Goal: Transaction & Acquisition: Subscribe to service/newsletter

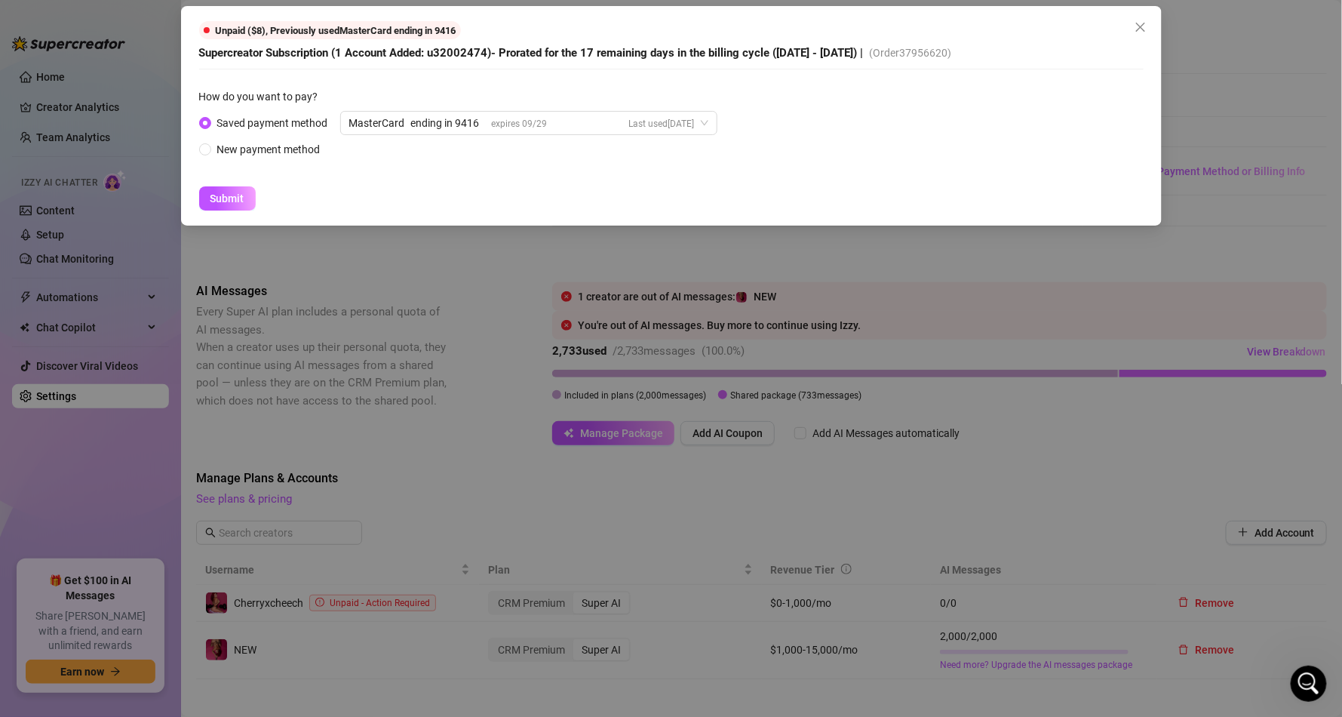
scroll to position [370, 0]
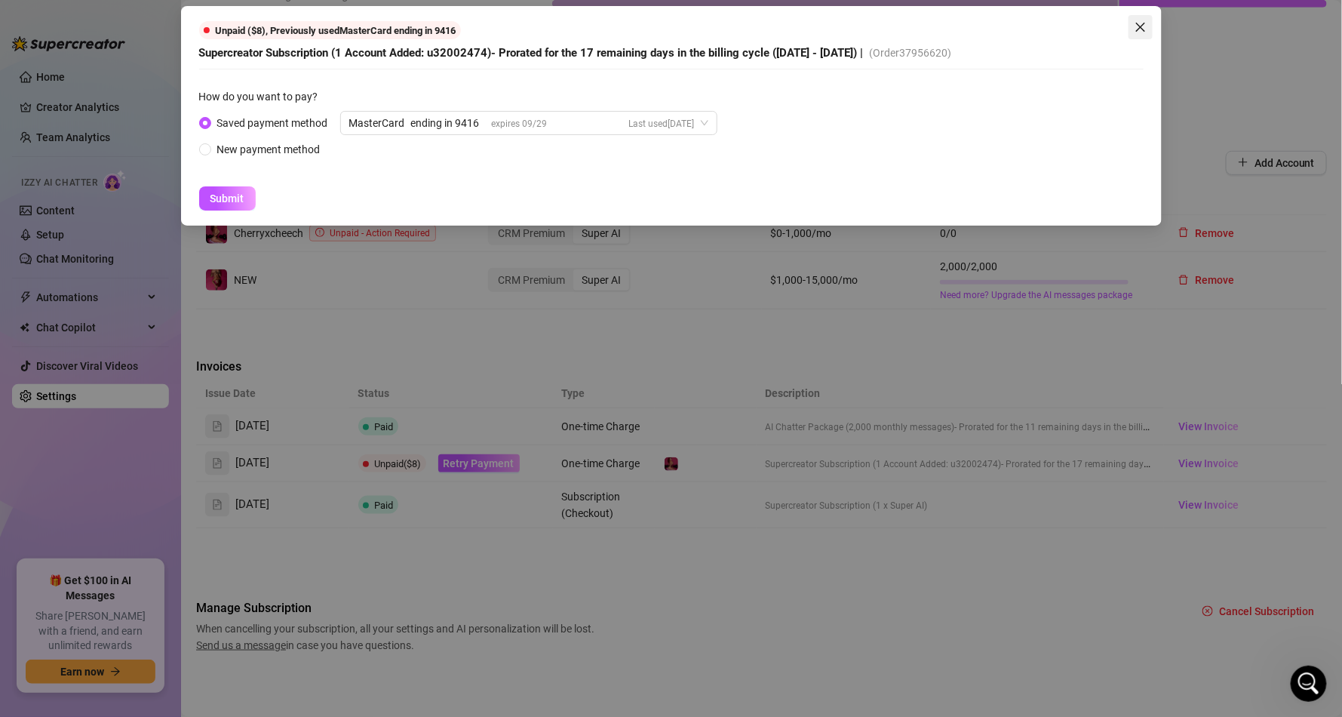
click at [1138, 28] on icon "close" at bounding box center [1141, 27] width 12 height 12
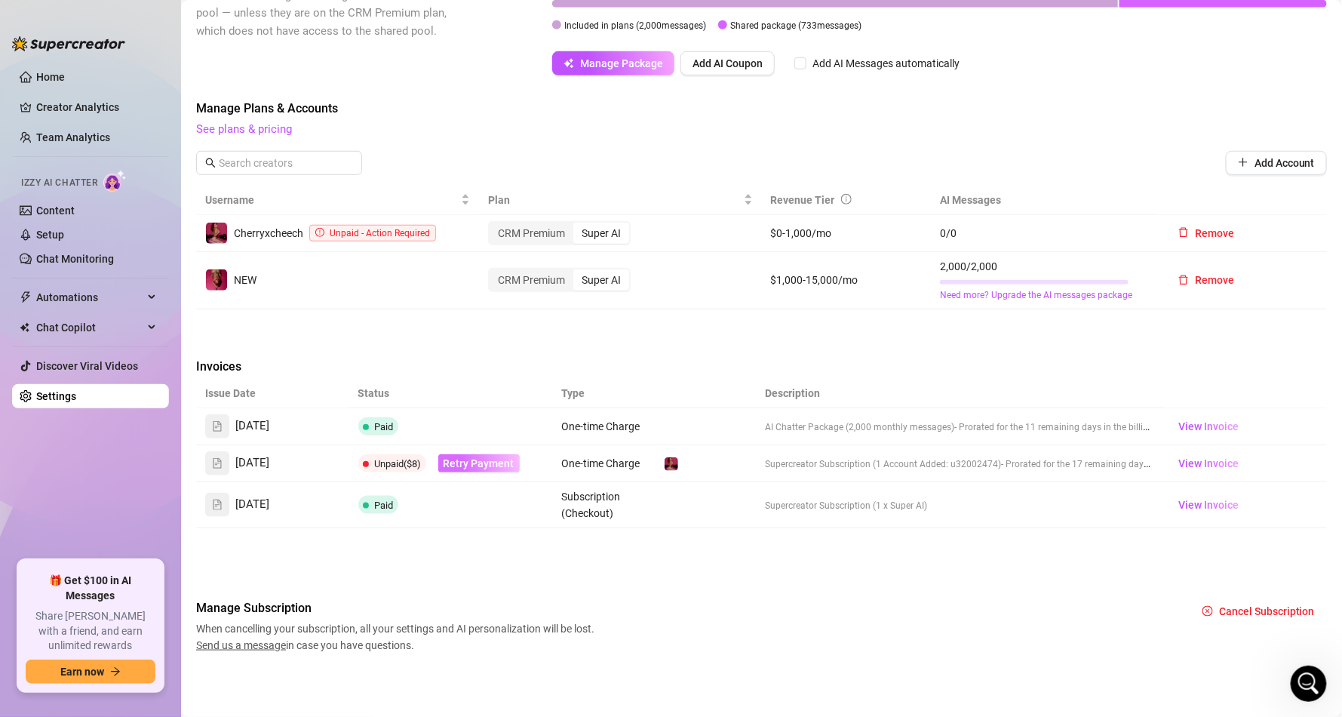
click at [481, 457] on span "Retry Payment" at bounding box center [479, 463] width 71 height 12
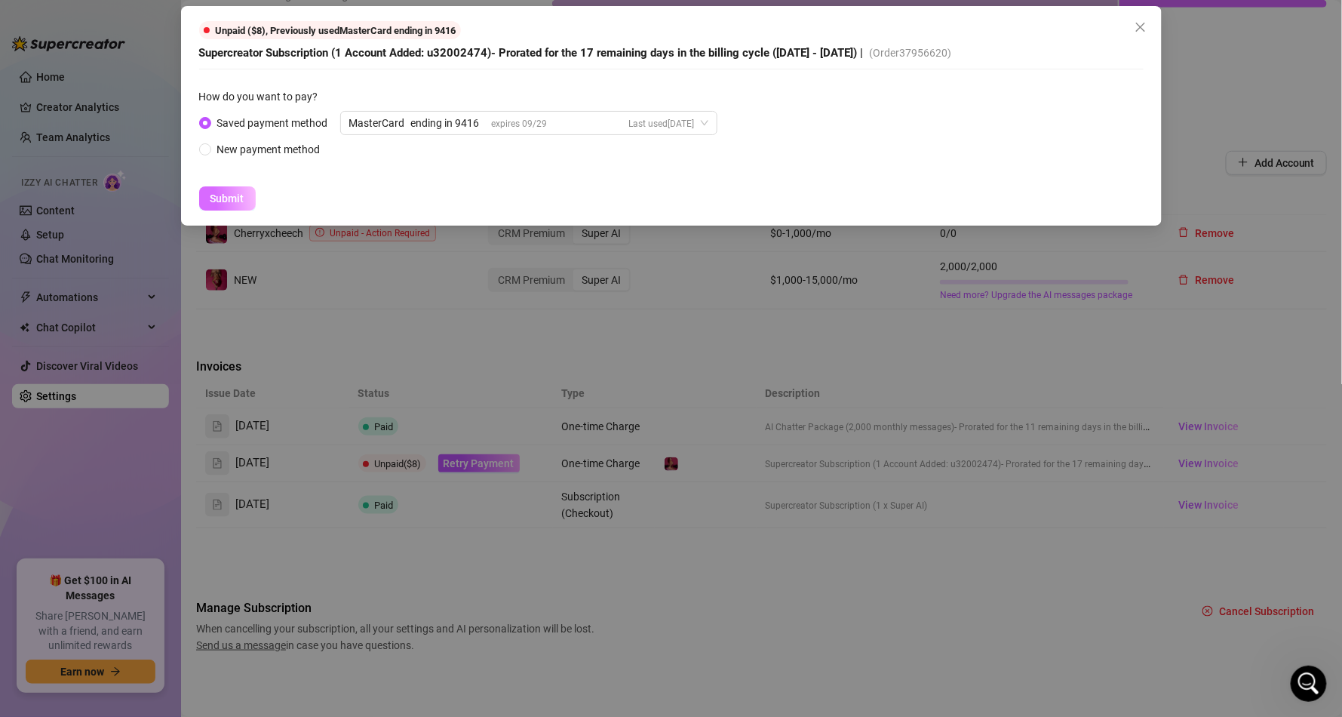
click at [229, 198] on span "Submit" at bounding box center [227, 198] width 34 height 12
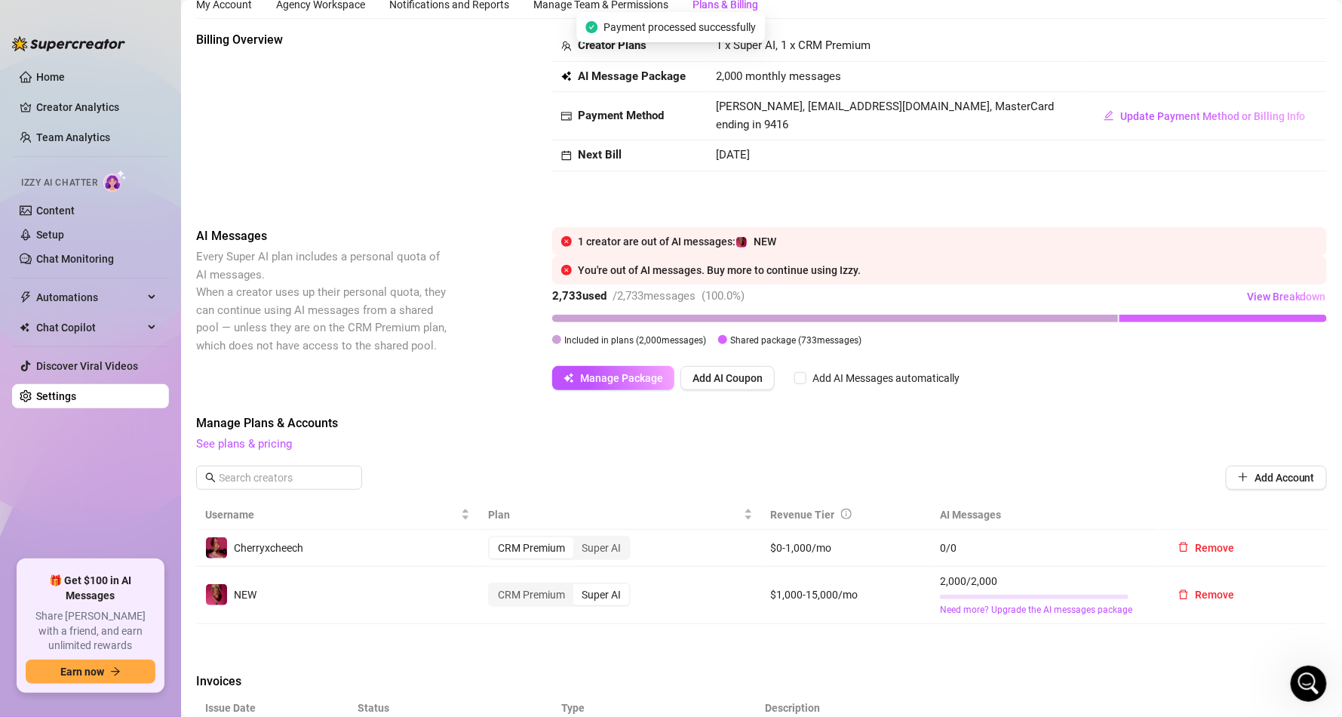
scroll to position [8, 0]
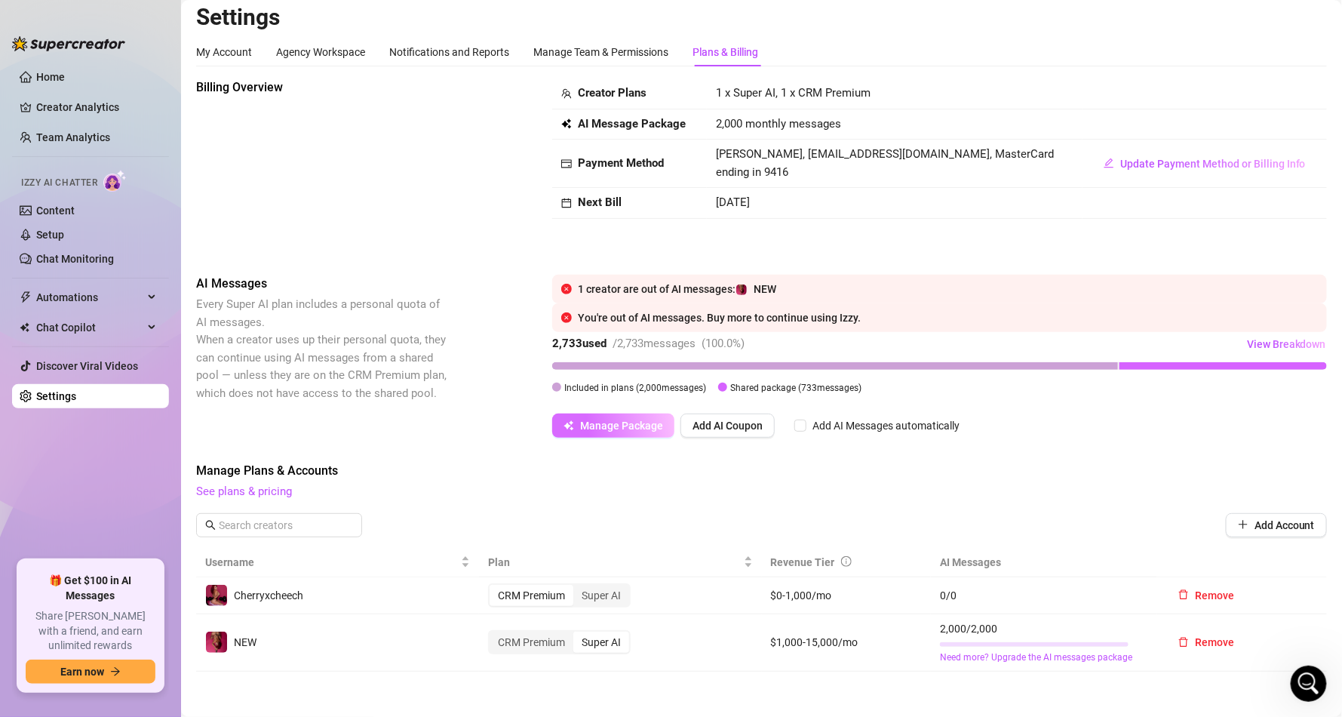
click at [579, 416] on button "Manage Package" at bounding box center [613, 425] width 122 height 24
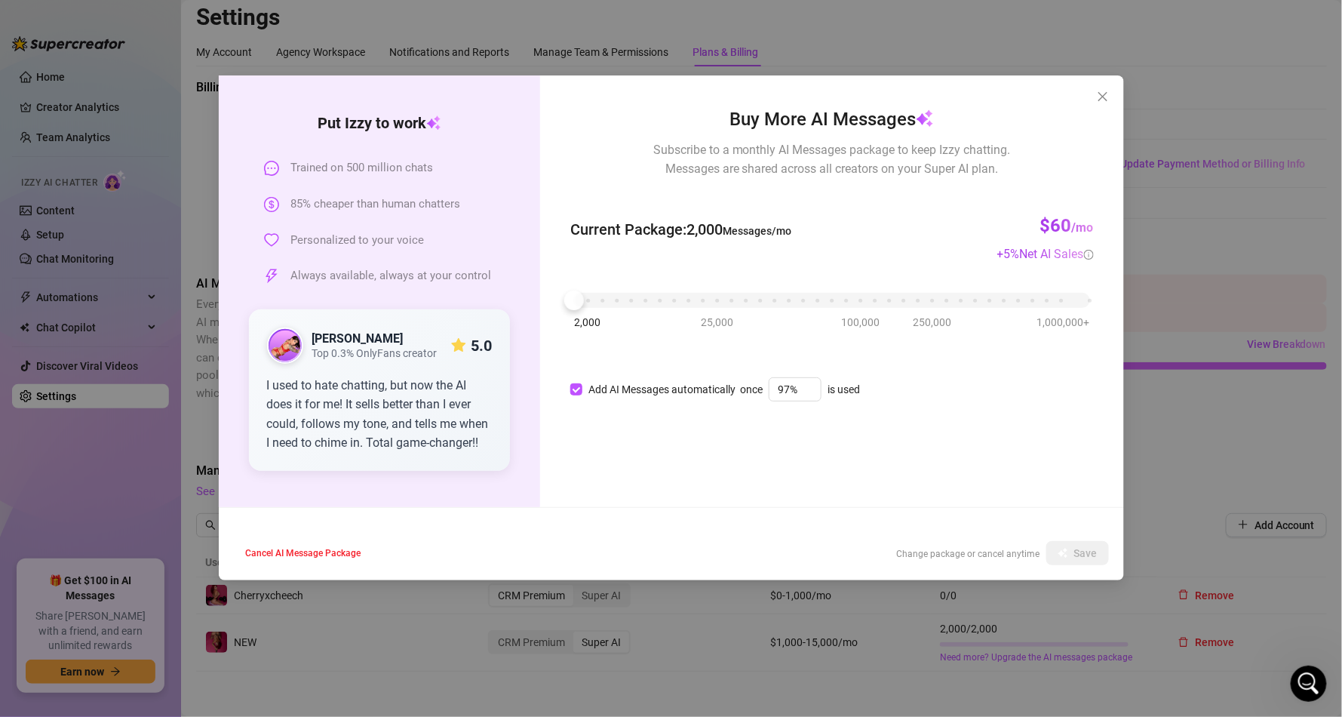
click at [776, 476] on div "Buy More AI Messages Subscribe to a monthly AI Messages package to keep Izzy ch…" at bounding box center [831, 291] width 583 height 432
click at [1107, 94] on icon "close" at bounding box center [1103, 97] width 12 height 12
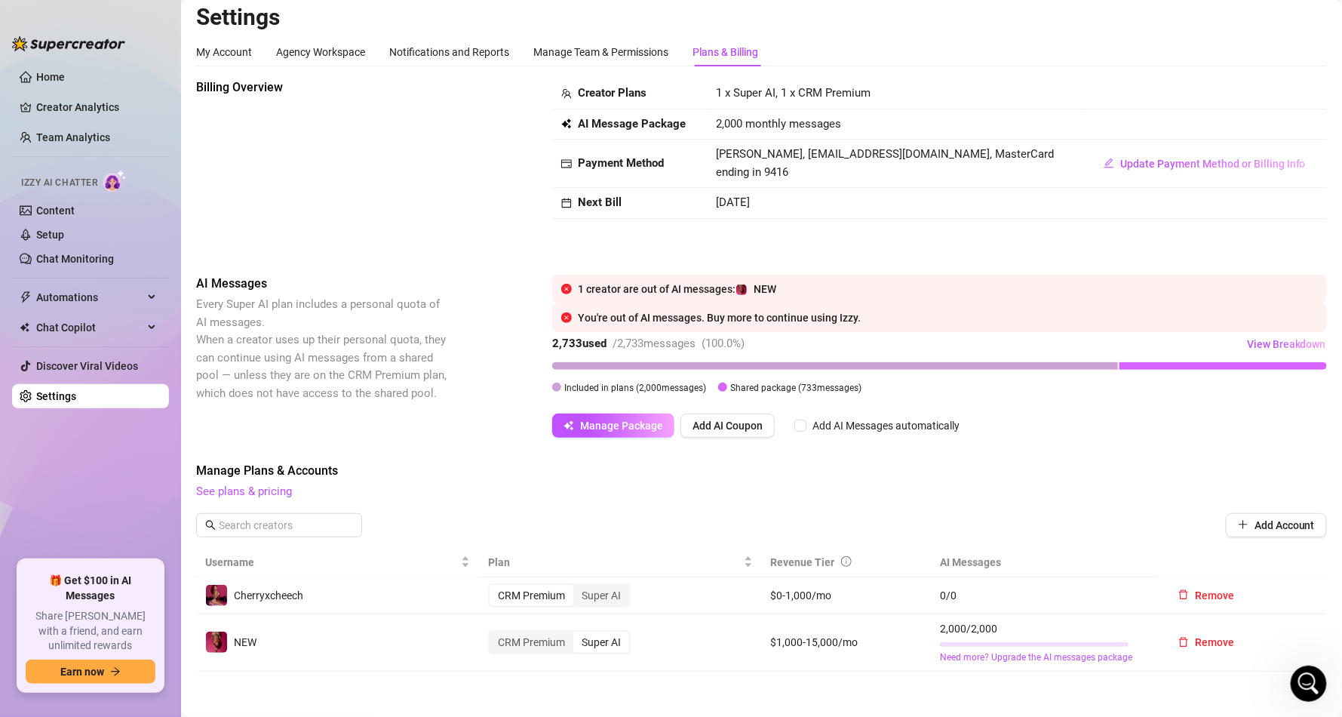
scroll to position [0, 0]
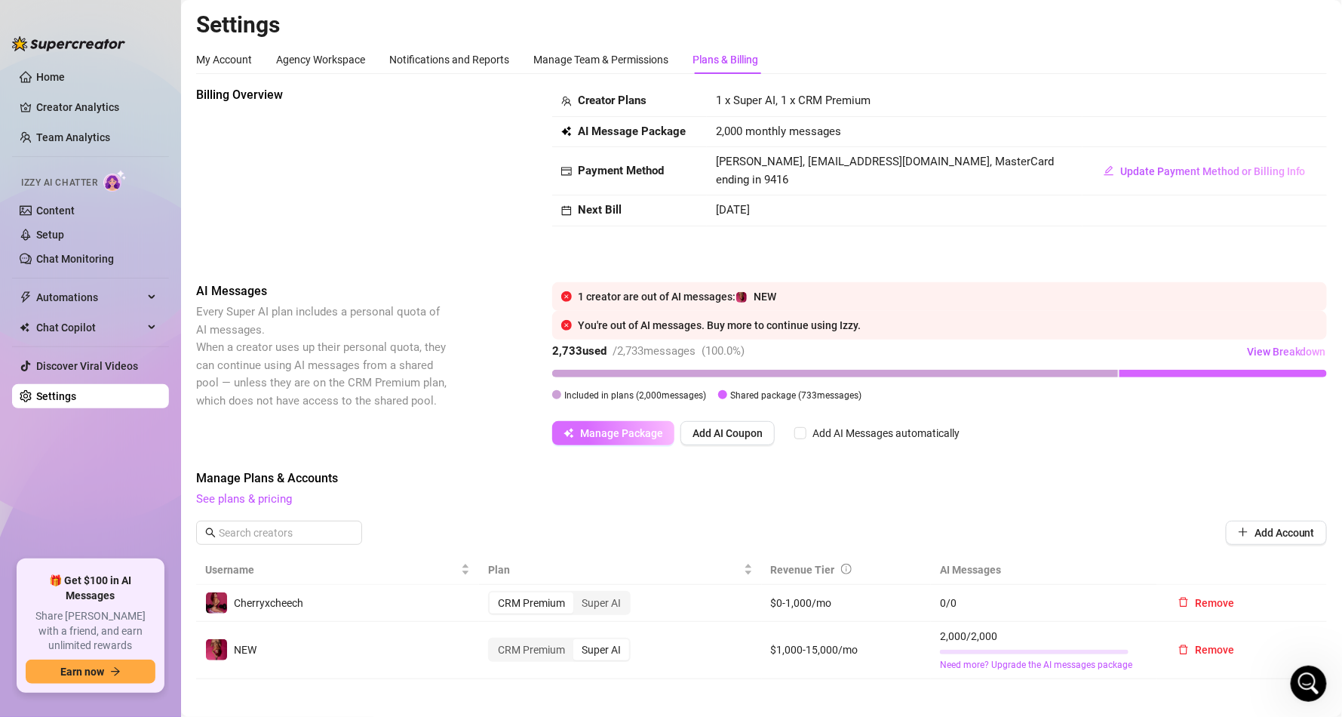
click at [640, 432] on span "Manage Package" at bounding box center [621, 433] width 83 height 12
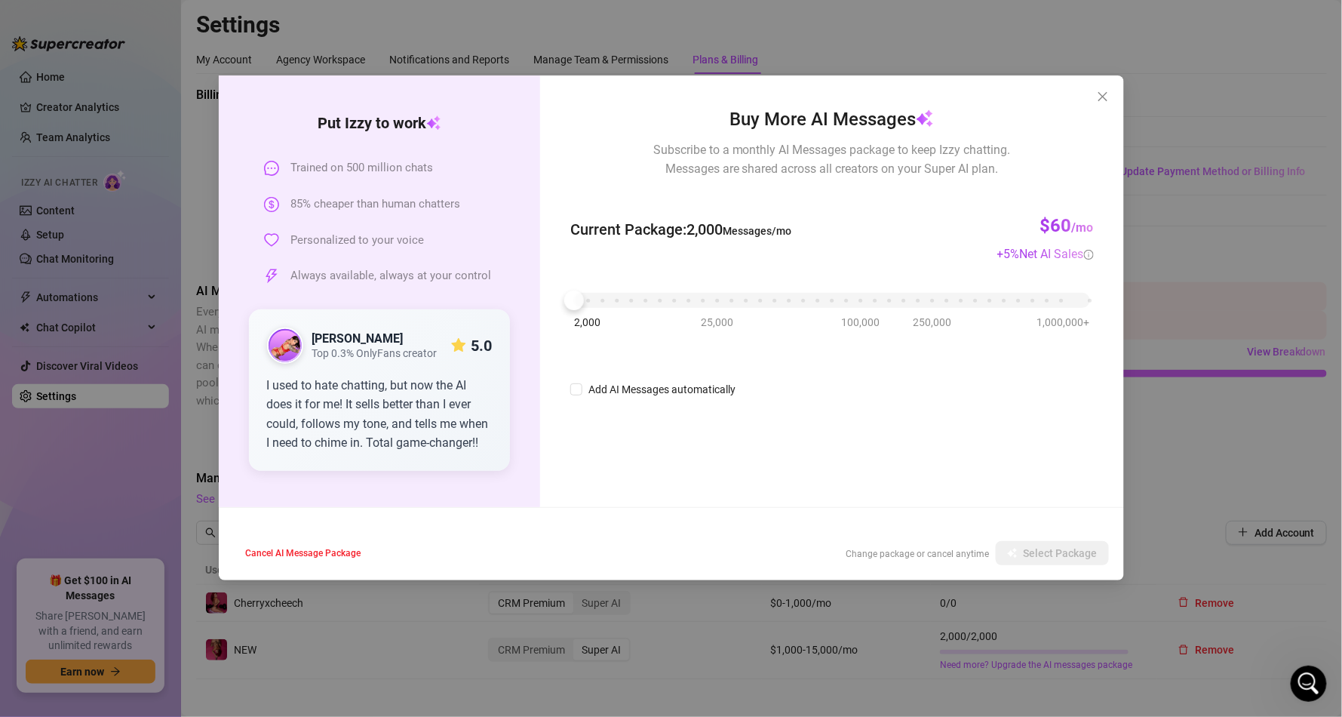
click at [1017, 386] on div "Add AI Messages automatically" at bounding box center [831, 389] width 523 height 18
click at [579, 299] on div at bounding box center [574, 300] width 20 height 20
click at [584, 299] on div at bounding box center [574, 300] width 20 height 20
drag, startPoint x: 1067, startPoint y: 229, endPoint x: 999, endPoint y: 255, distance: 72.6
click at [1067, 229] on h3 "$60 /mo" at bounding box center [1067, 226] width 54 height 24
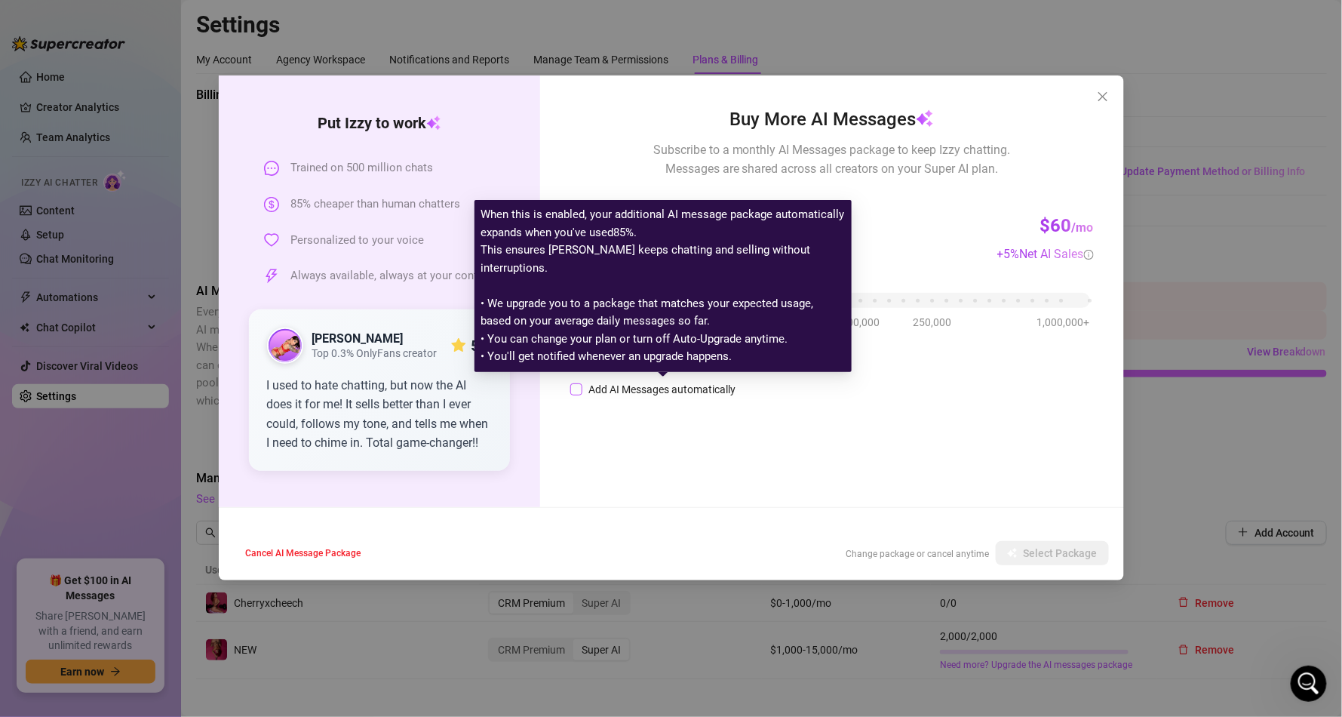
click at [582, 387] on span "Add AI Messages automatically" at bounding box center [661, 389] width 159 height 17
click at [582, 387] on input "Add AI Messages automatically" at bounding box center [576, 389] width 12 height 12
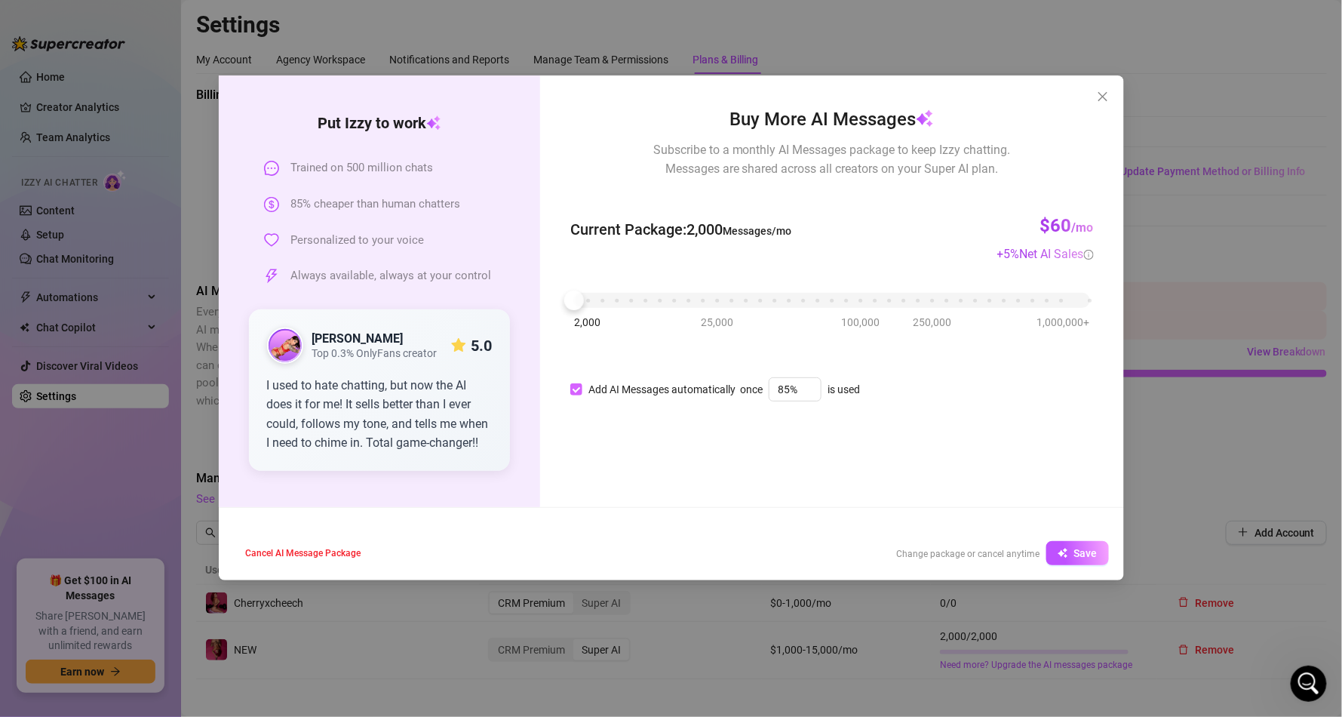
click at [570, 392] on input "Add AI Messages automatically" at bounding box center [576, 389] width 12 height 12
checkbox input "false"
drag, startPoint x: 573, startPoint y: 304, endPoint x: 590, endPoint y: 314, distance: 19.9
click at [590, 299] on div "2,000 25,000 100,000 250,000 1,000,000+" at bounding box center [831, 294] width 515 height 9
click at [590, 303] on div at bounding box center [589, 300] width 20 height 20
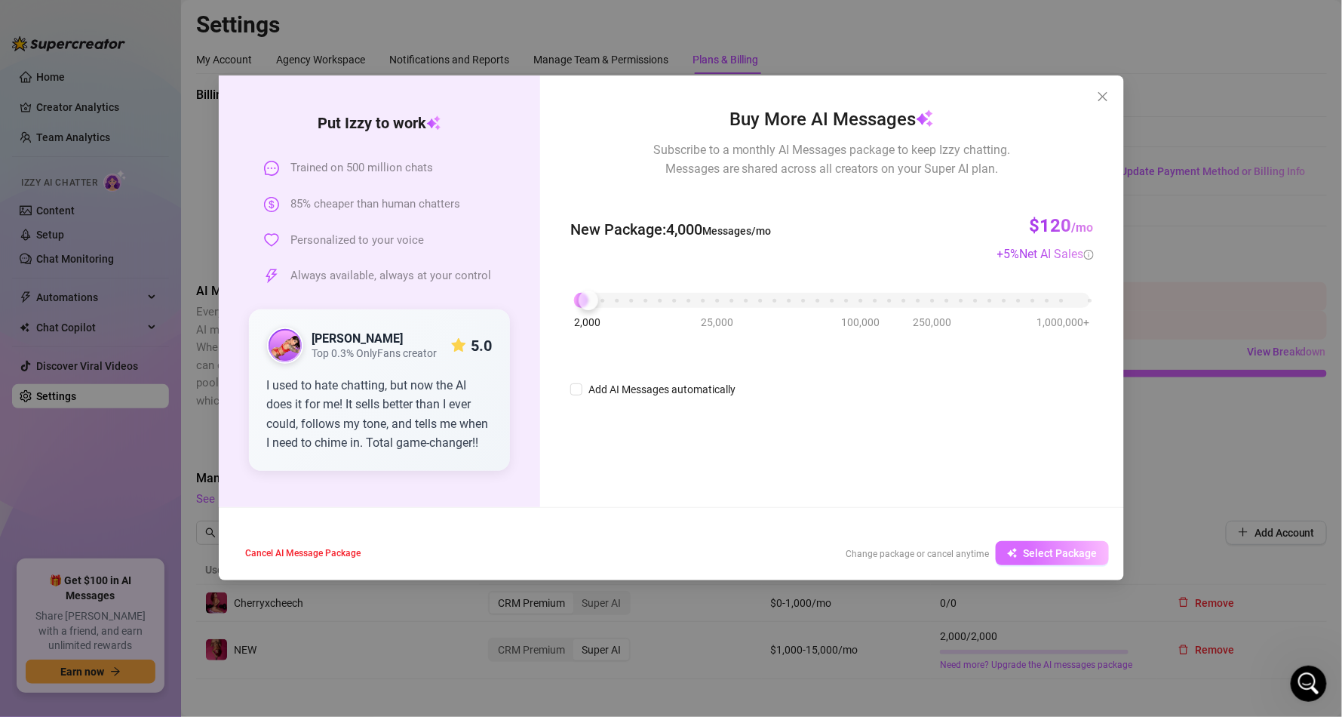
click at [1067, 551] on span "Select Package" at bounding box center [1061, 553] width 74 height 12
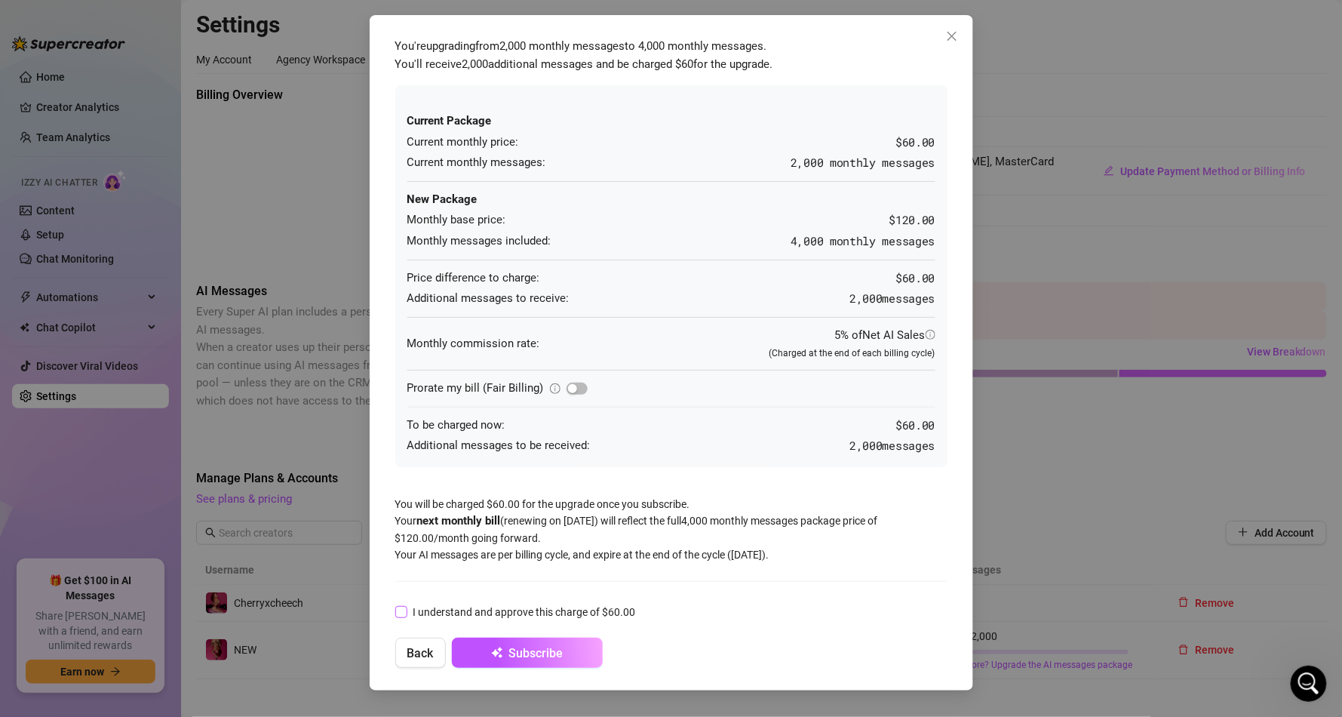
click at [407, 607] on span "I understand and approve this charge of $60.00" at bounding box center [524, 612] width 235 height 17
click at [406, 607] on input "I understand and approve this charge of $60.00" at bounding box center [400, 611] width 11 height 11
checkbox input "true"
click at [570, 384] on div "button" at bounding box center [572, 388] width 9 height 9
click at [570, 383] on span "button" at bounding box center [577, 388] width 21 height 12
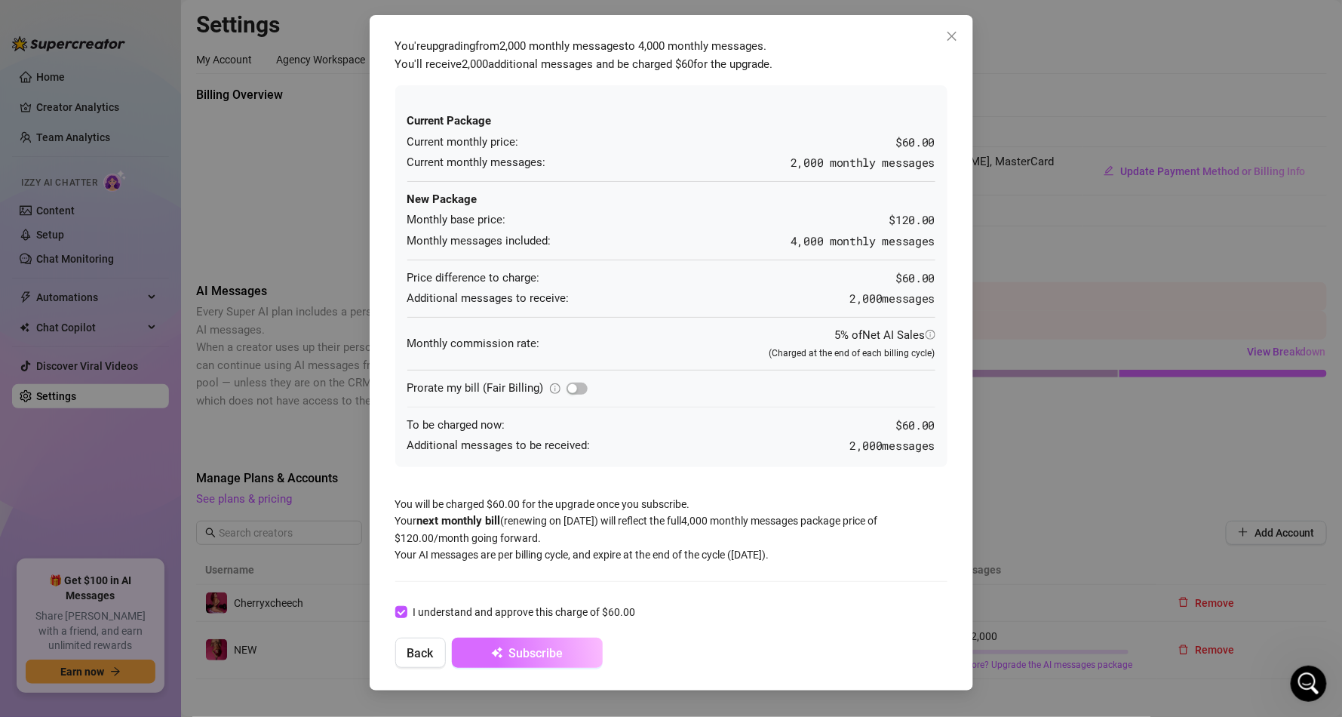
click at [526, 645] on button "Subscribe" at bounding box center [527, 652] width 151 height 30
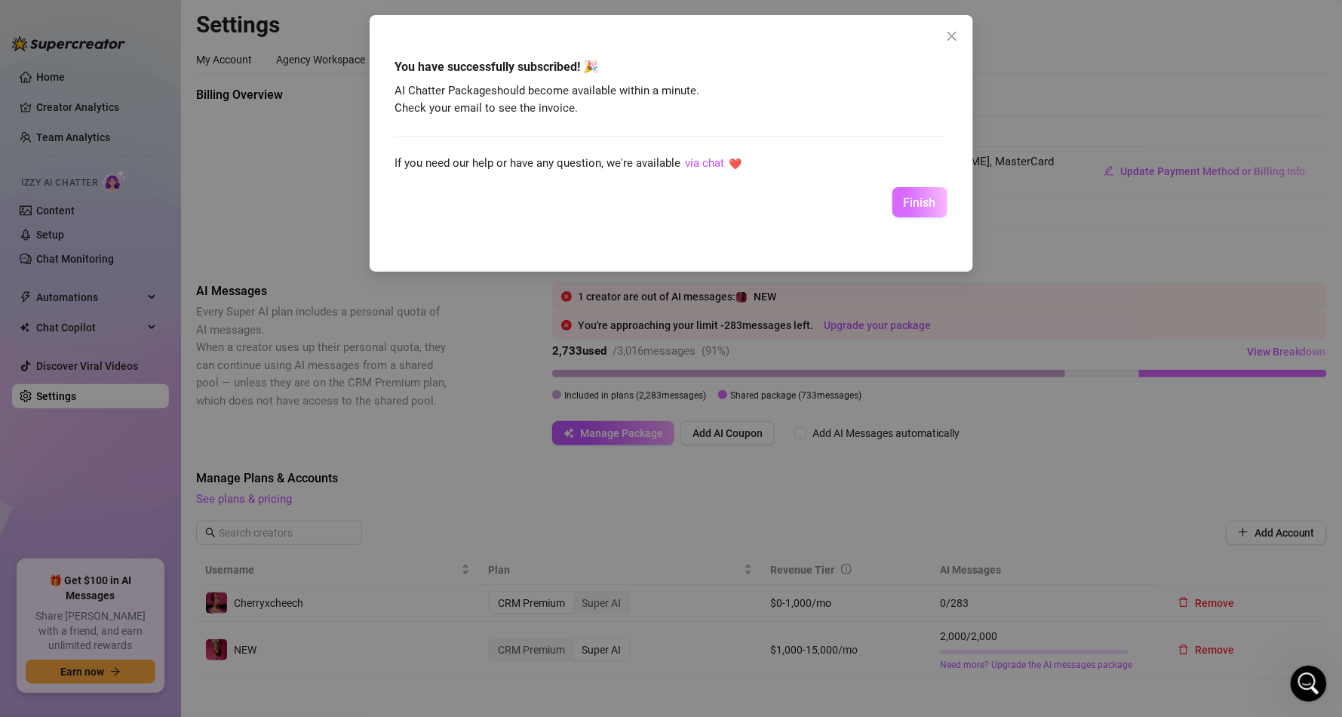
click at [926, 192] on button "Finish" at bounding box center [919, 202] width 55 height 30
